Goal: Task Accomplishment & Management: Manage account settings

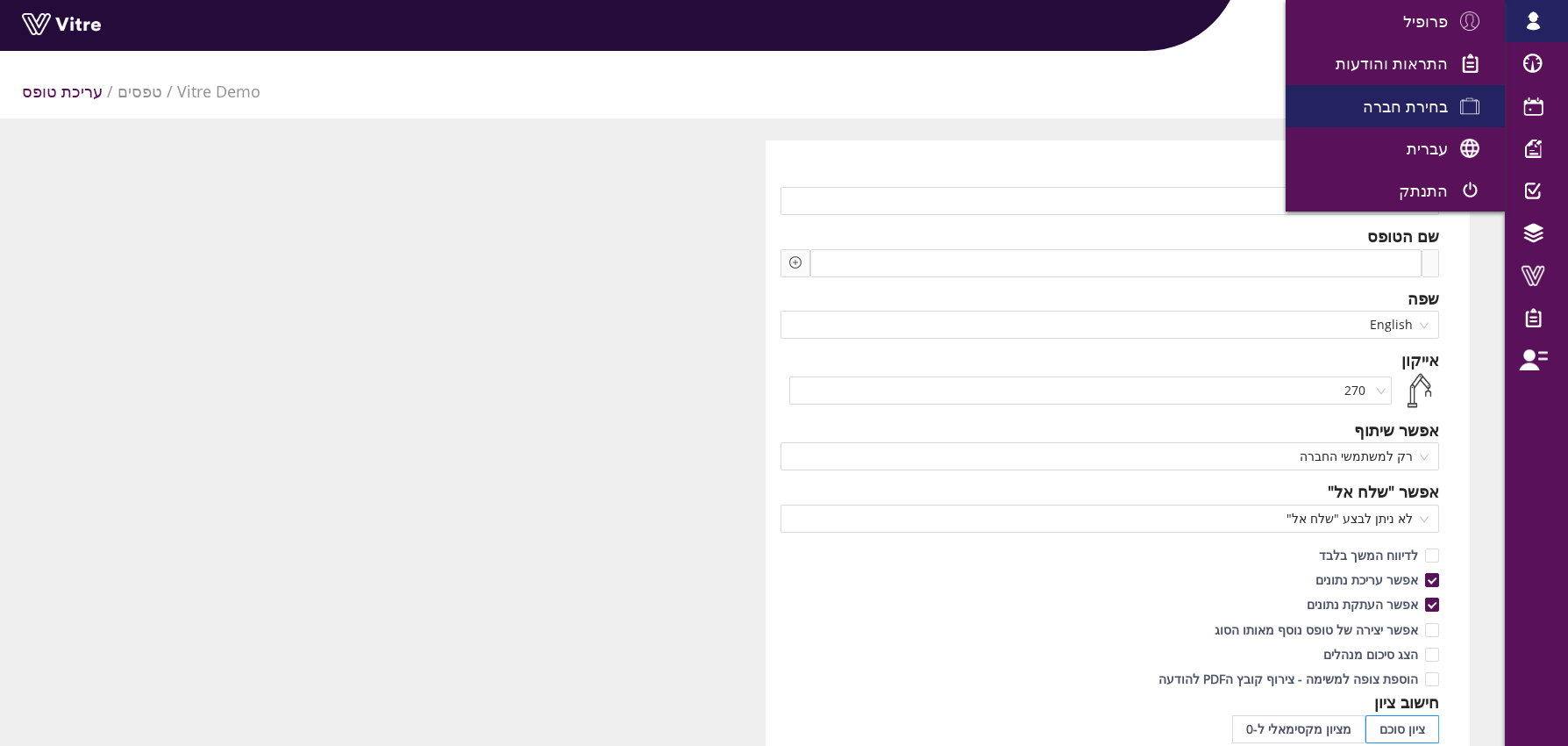
click at [1409, 107] on span "בחירת חברה" at bounding box center [1405, 107] width 85 height 21
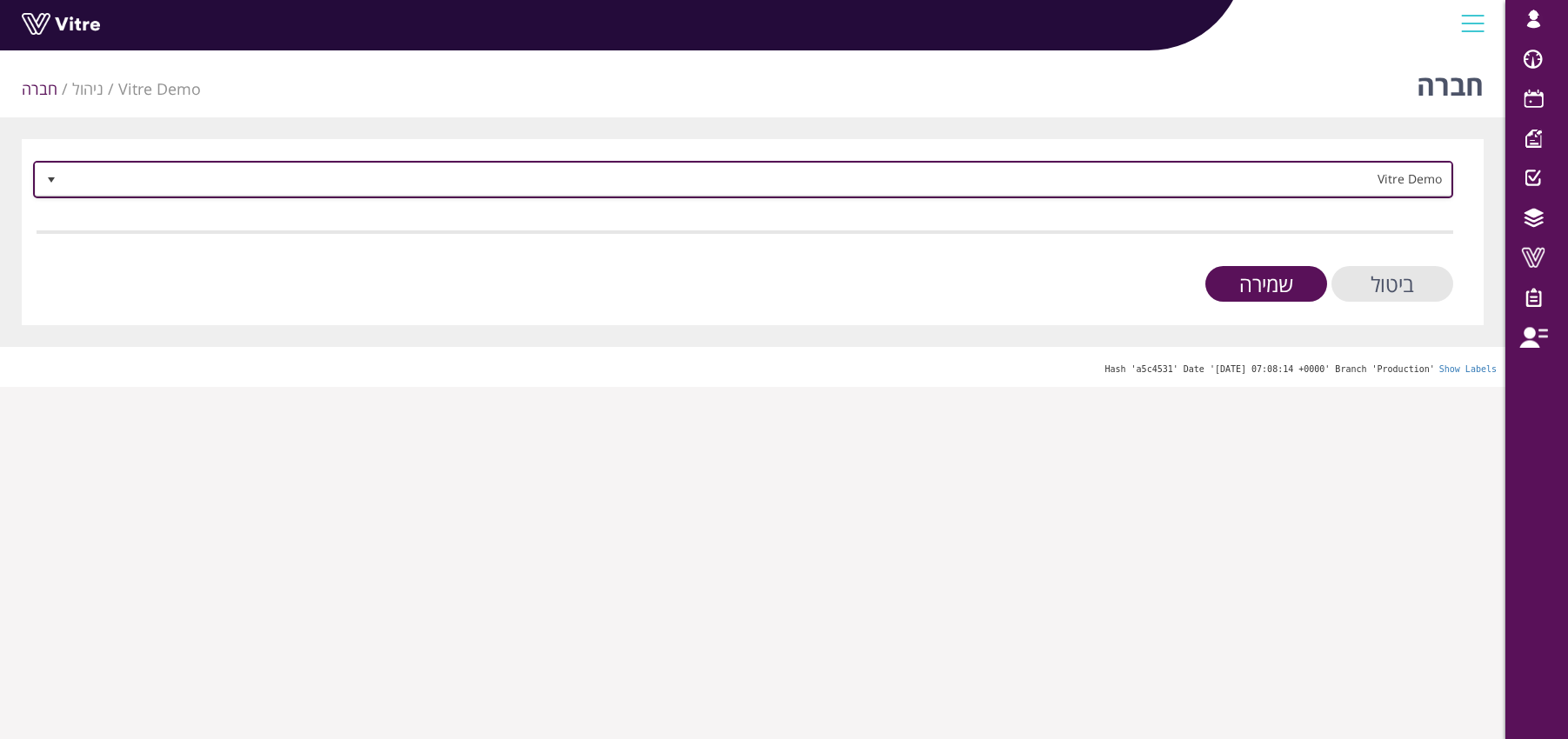
click at [1159, 171] on span "Vitre Demo" at bounding box center [758, 179] width 1385 height 31
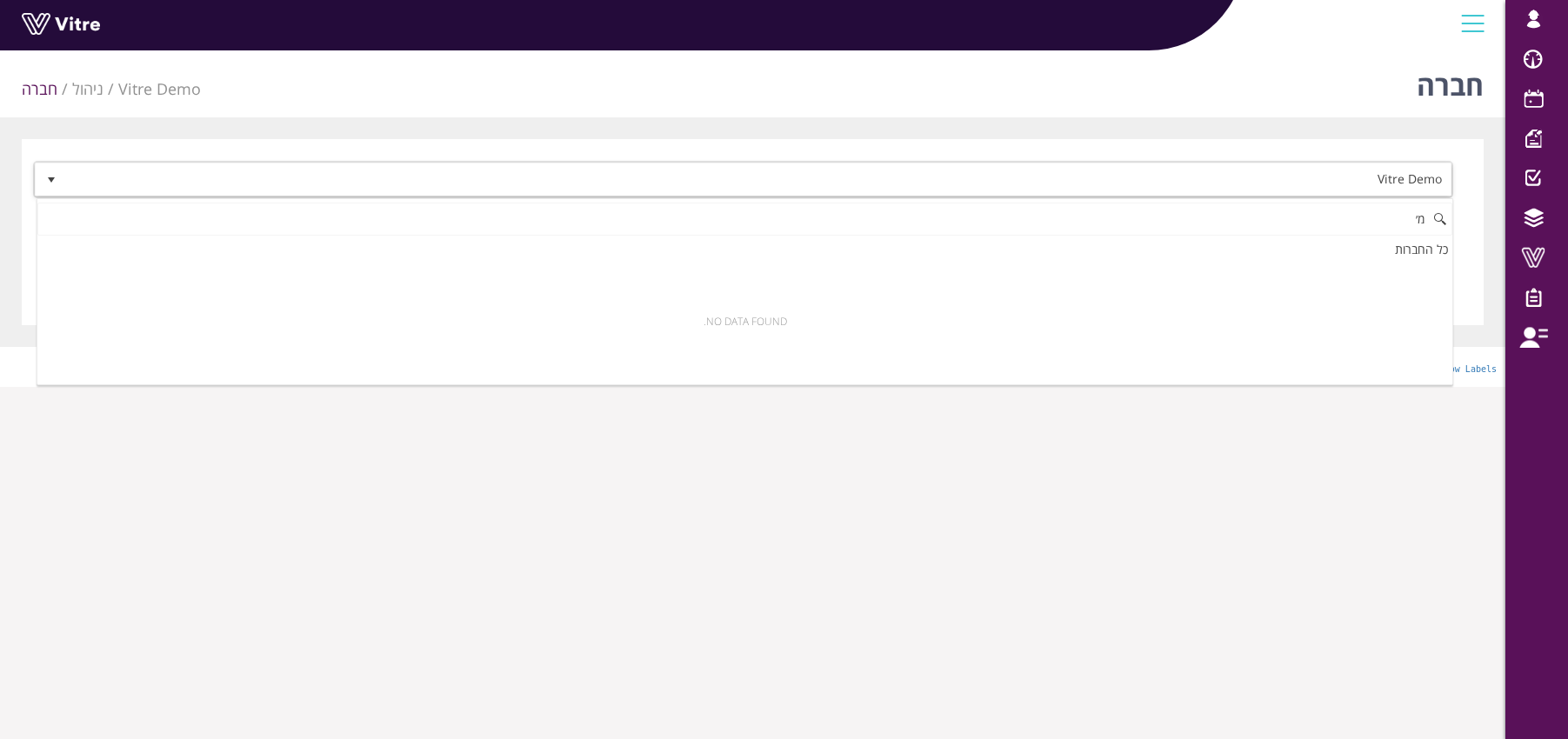
type input "מ"
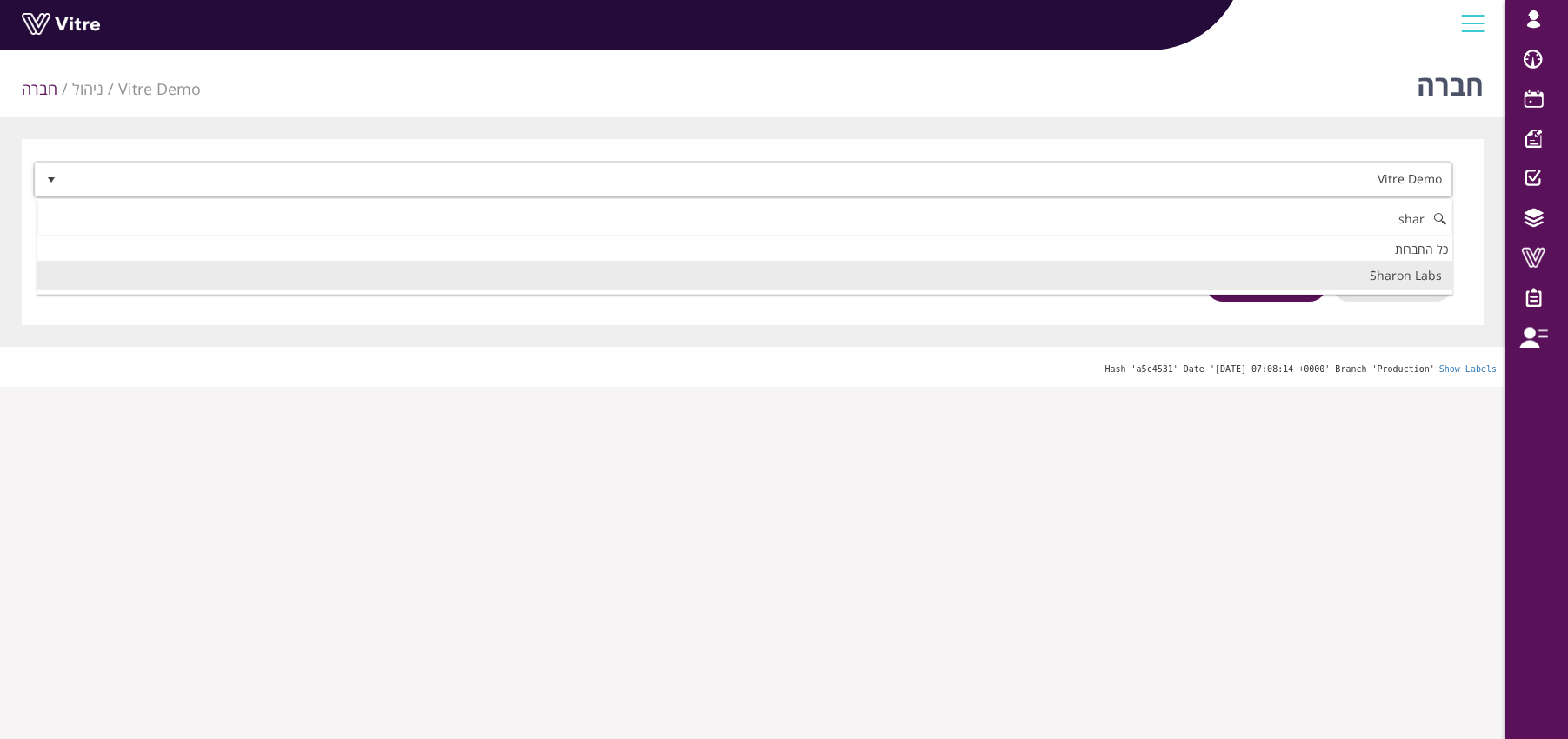
click at [1382, 279] on li "Sharon Labs" at bounding box center [744, 275] width 1415 height 29
type input "shar"
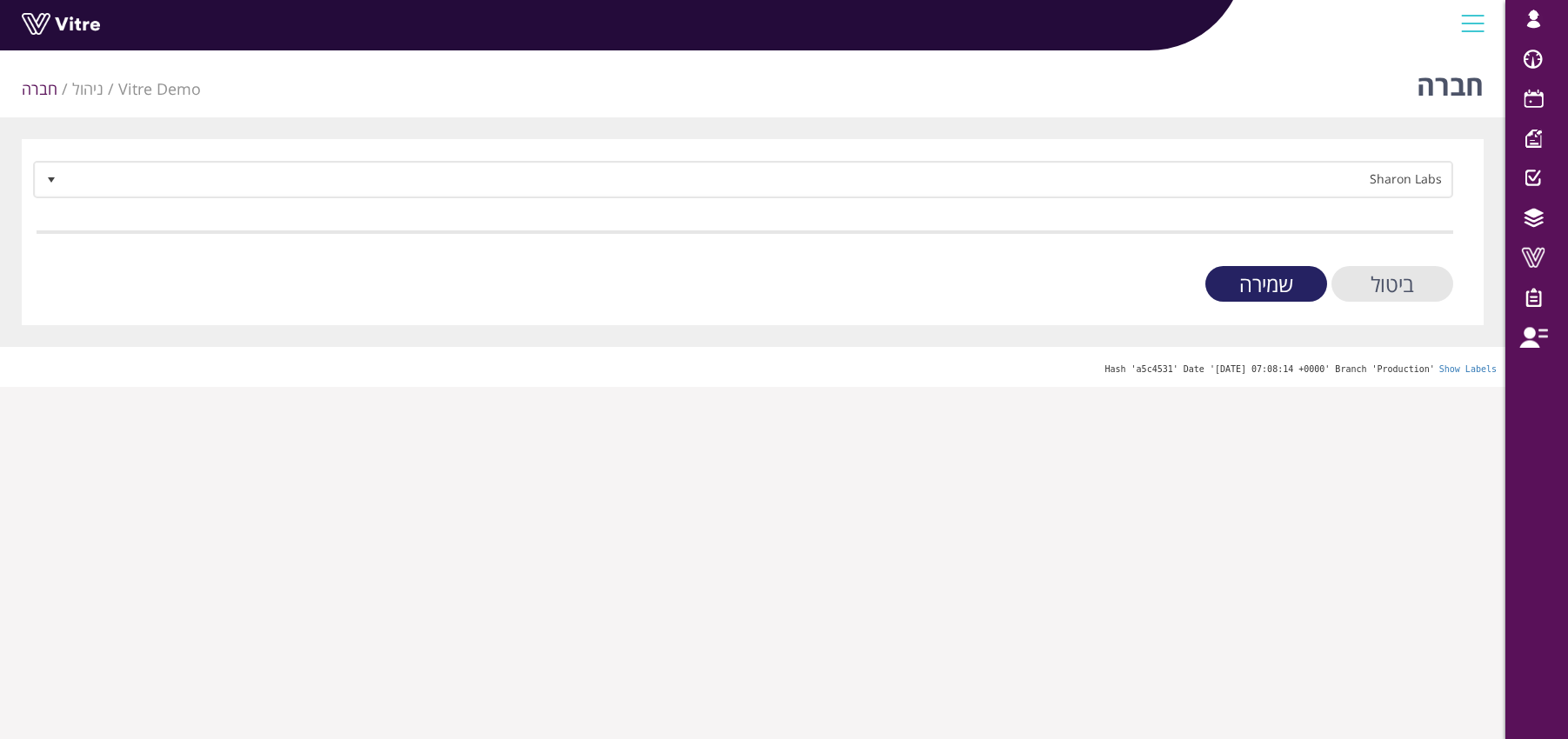
click at [1247, 282] on input "שמירה" at bounding box center [1266, 283] width 122 height 35
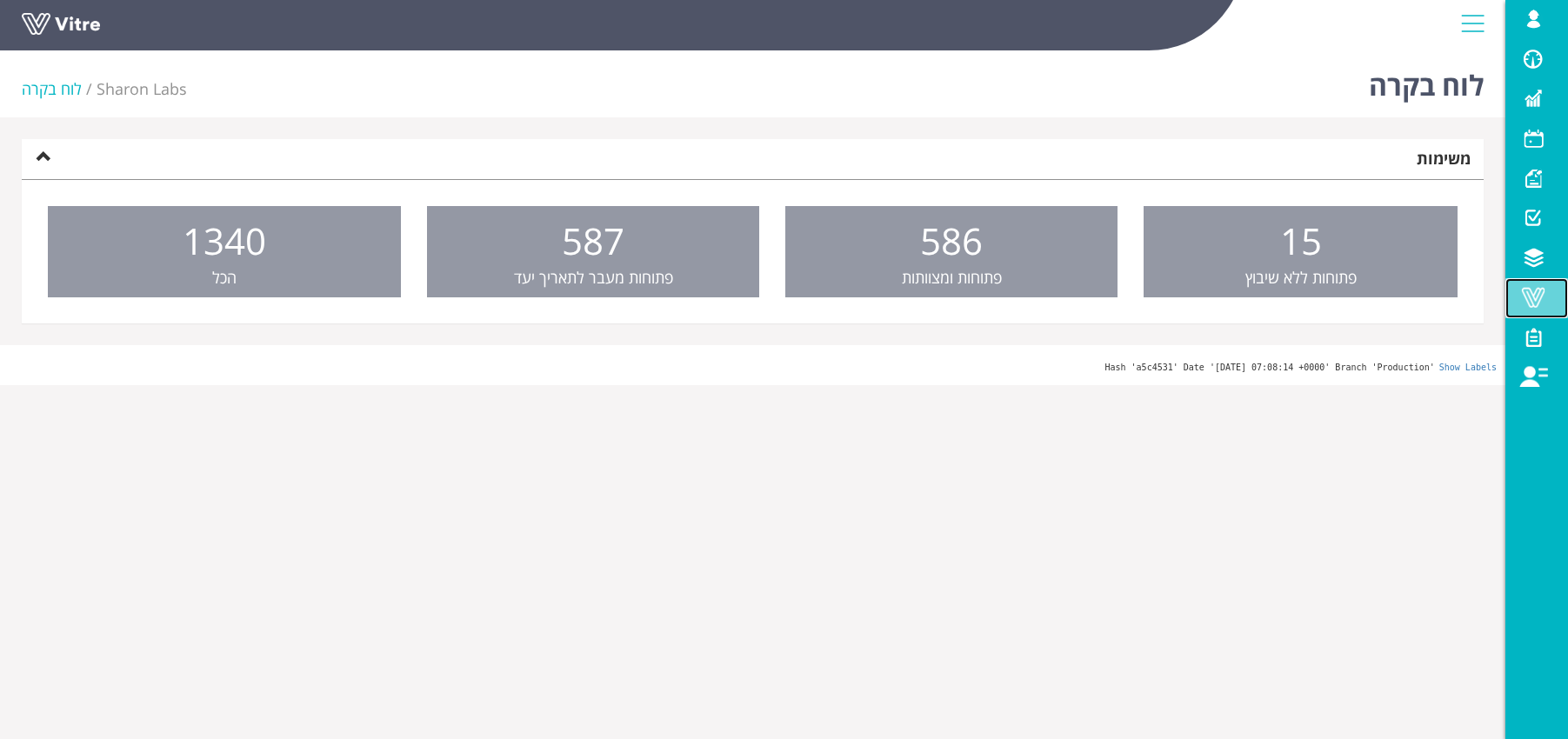
click at [1540, 303] on span at bounding box center [1533, 298] width 44 height 21
